Goal: Task Accomplishment & Management: Manage account settings

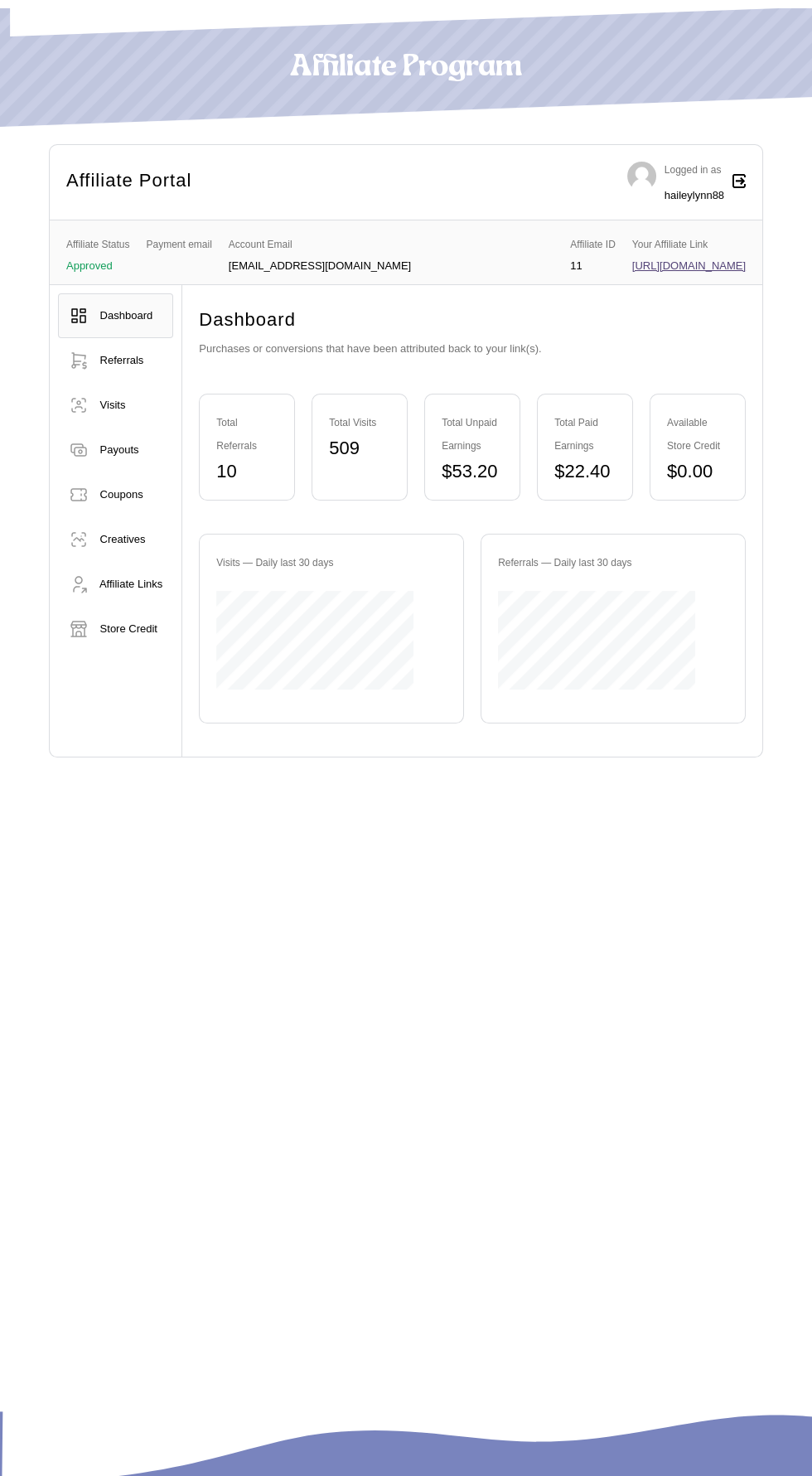
scroll to position [111, 0]
